Goal: Task Accomplishment & Management: Use online tool/utility

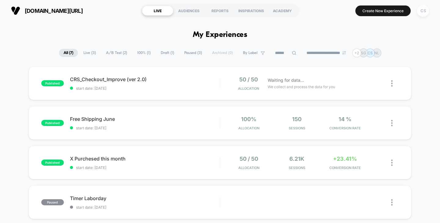
click at [425, 12] on div "CS" at bounding box center [423, 11] width 12 height 12
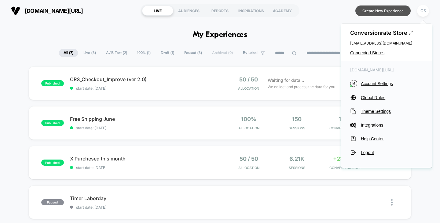
click at [400, 13] on button "Create New Experience" at bounding box center [382, 11] width 55 height 11
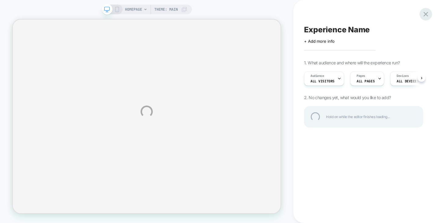
click at [427, 15] on div at bounding box center [426, 14] width 13 height 13
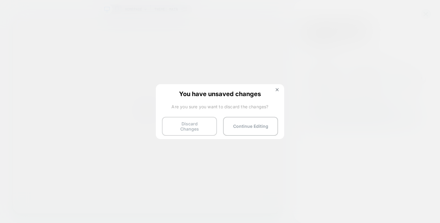
click at [194, 125] on button "Discard Changes" at bounding box center [189, 126] width 55 height 19
